Goal: Task Accomplishment & Management: Use online tool/utility

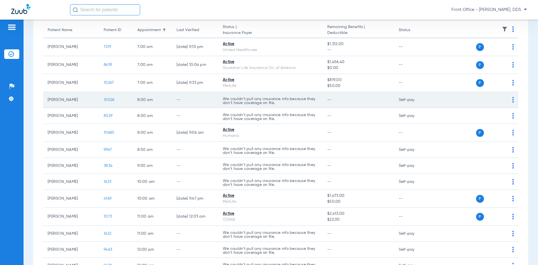
scroll to position [56, 0]
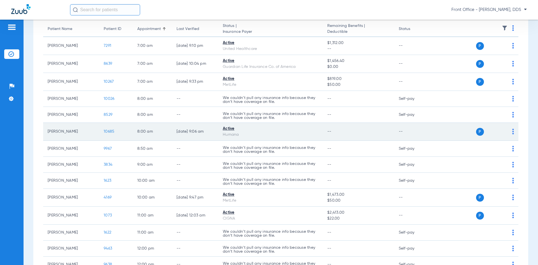
click at [508, 131] on div "P S" at bounding box center [473, 132] width 82 height 8
click at [512, 130] on img at bounding box center [513, 132] width 2 height 6
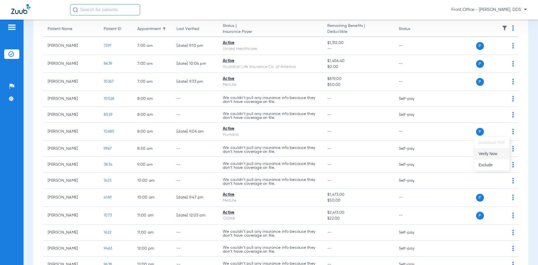
click at [491, 155] on span "Verify Now" at bounding box center [492, 154] width 26 height 4
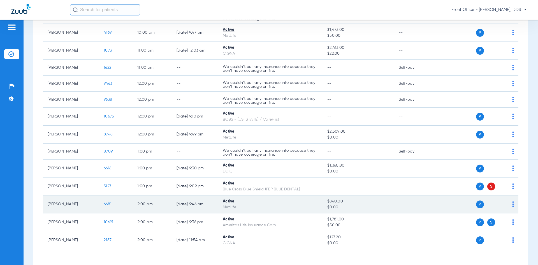
scroll to position [224, 0]
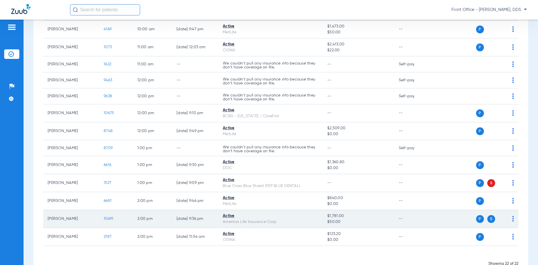
click at [510, 219] on td "P S" at bounding box center [475, 219] width 87 height 18
click at [512, 219] on img at bounding box center [513, 219] width 2 height 6
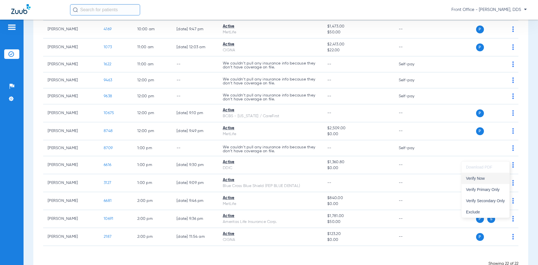
click at [478, 177] on span "Verify Now" at bounding box center [485, 178] width 39 height 4
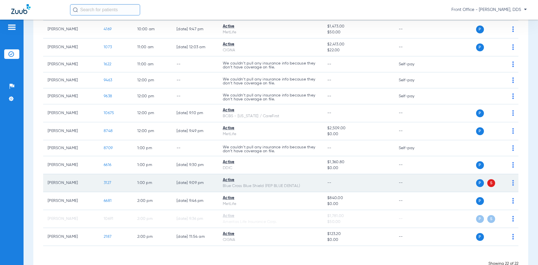
click at [510, 184] on td "P S" at bounding box center [475, 183] width 87 height 18
click at [512, 184] on img at bounding box center [513, 183] width 2 height 6
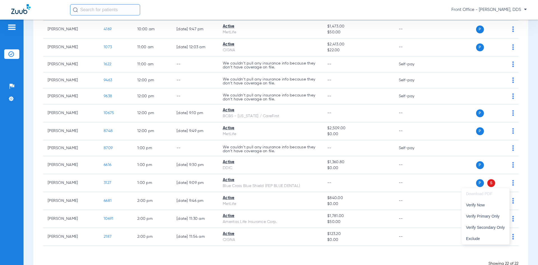
click at [421, 161] on div at bounding box center [269, 132] width 538 height 265
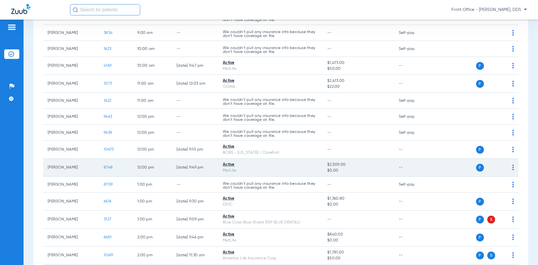
scroll to position [241, 0]
